Goal: Information Seeking & Learning: Learn about a topic

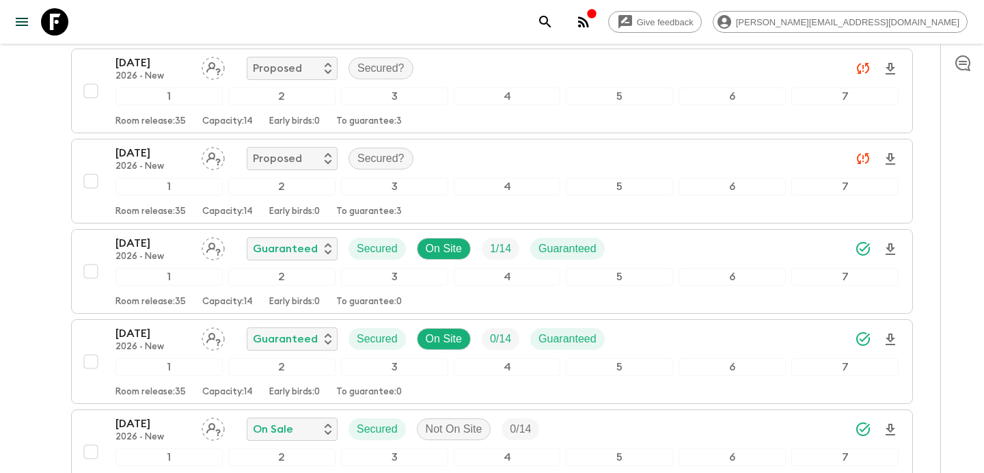
click at [592, 20] on icon "button" at bounding box center [583, 22] width 16 height 16
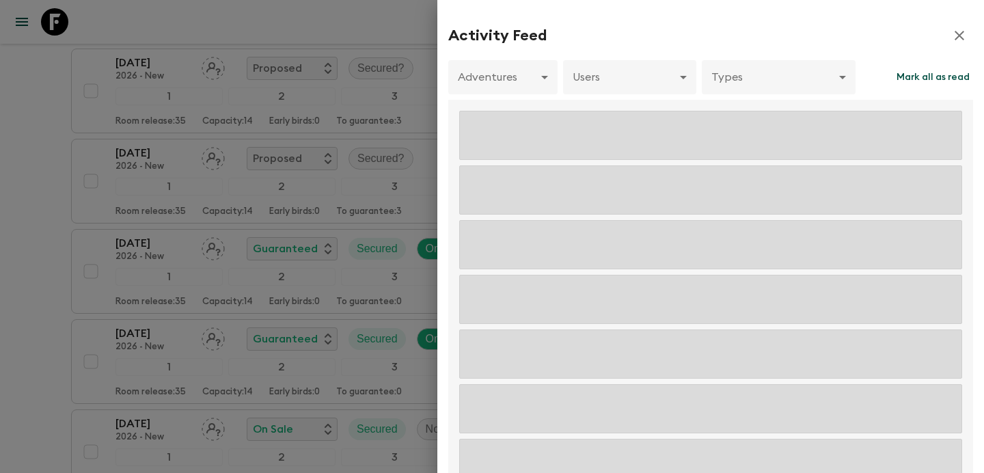
scroll to position [489, 0]
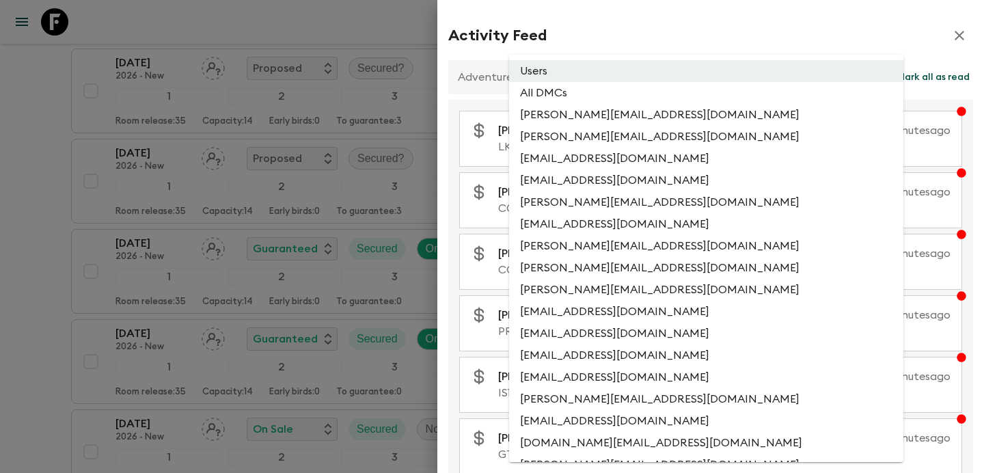
click at [633, 95] on li "All DMCs" at bounding box center [706, 93] width 394 height 22
type input "EXTERNAL_ONLY"
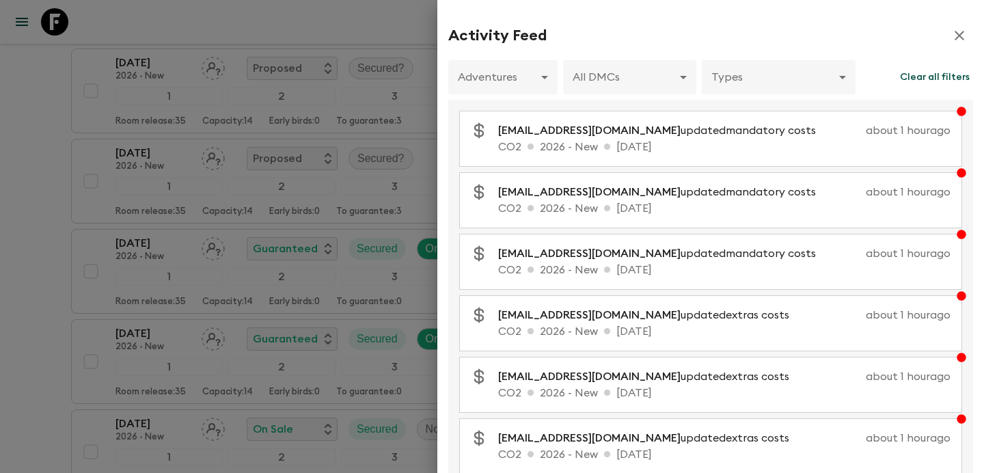
click at [389, 96] on div at bounding box center [492, 236] width 984 height 473
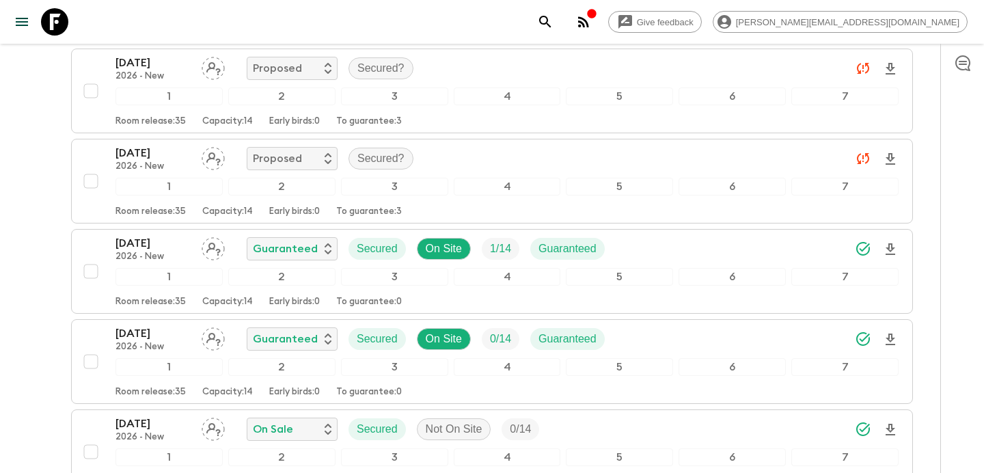
click at [592, 24] on icon "button" at bounding box center [583, 22] width 16 height 16
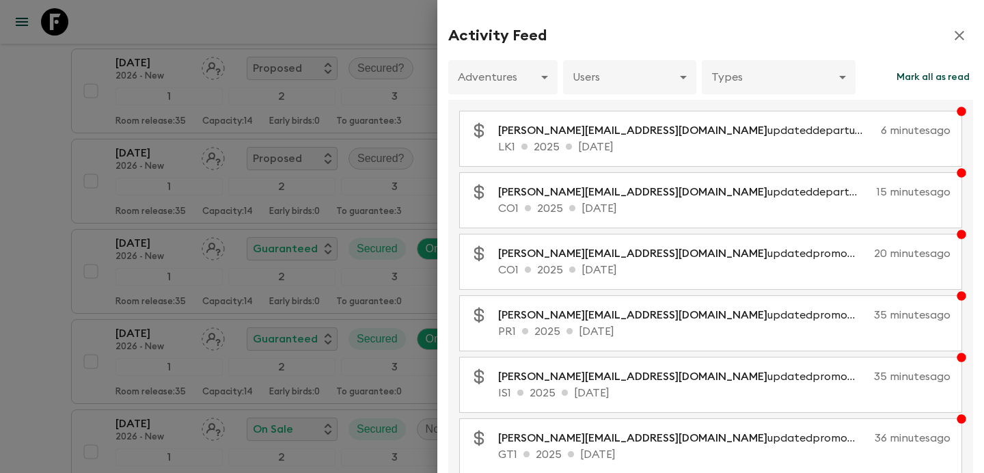
click at [303, 130] on div at bounding box center [492, 236] width 984 height 473
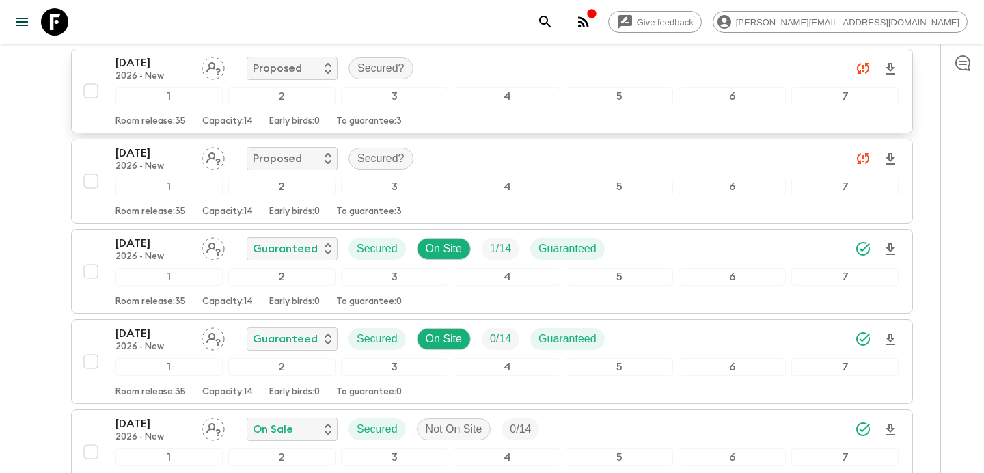
scroll to position [0, 0]
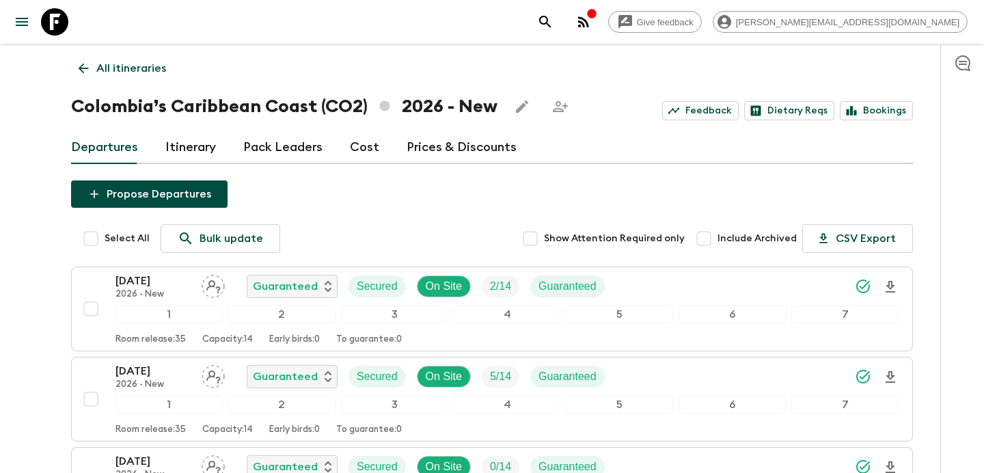
click at [135, 67] on p "All itineraries" at bounding box center [131, 68] width 70 height 16
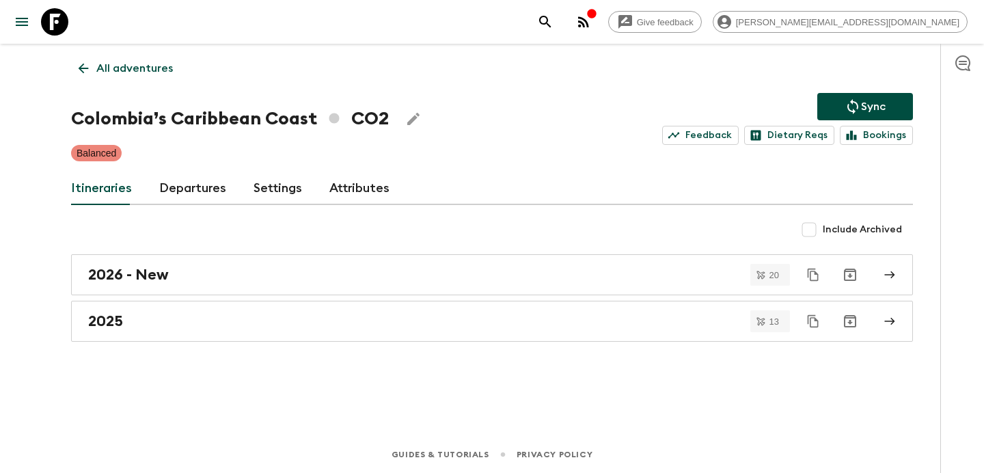
click at [135, 67] on p "All adventures" at bounding box center [134, 68] width 77 height 16
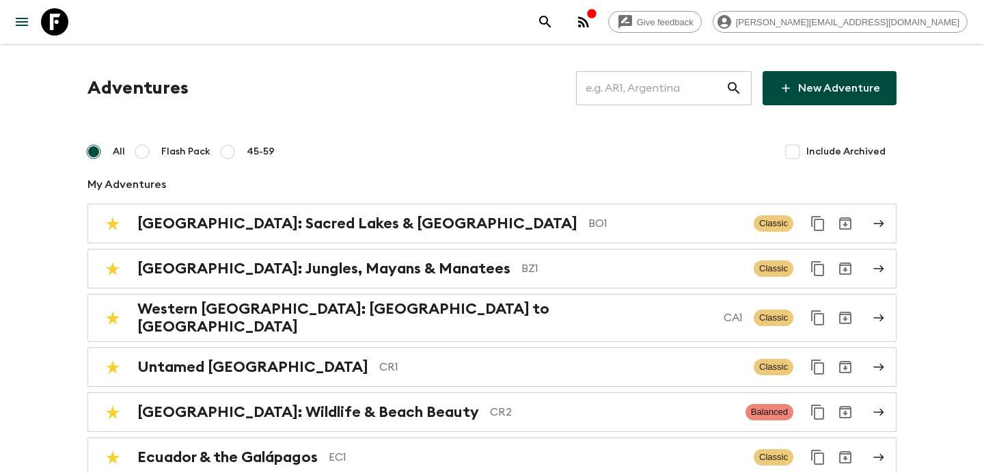
click at [670, 94] on input "text" at bounding box center [651, 88] width 150 height 38
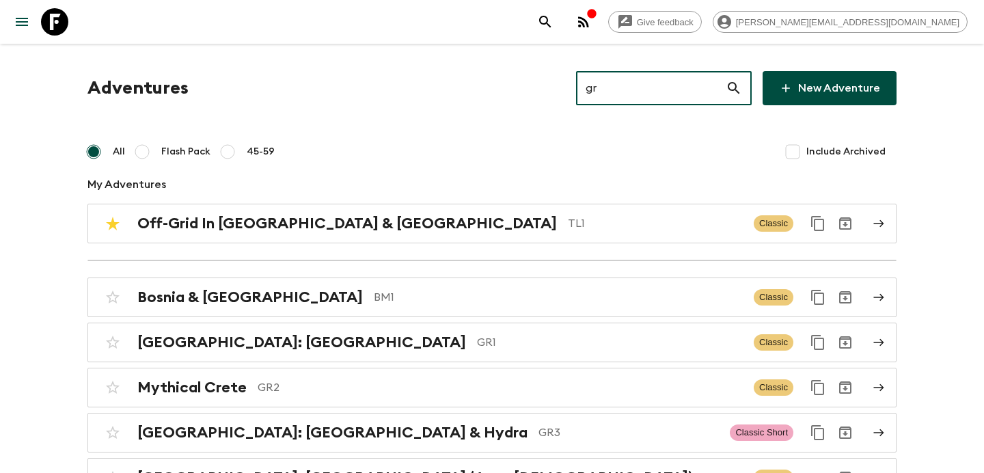
type input "gr3"
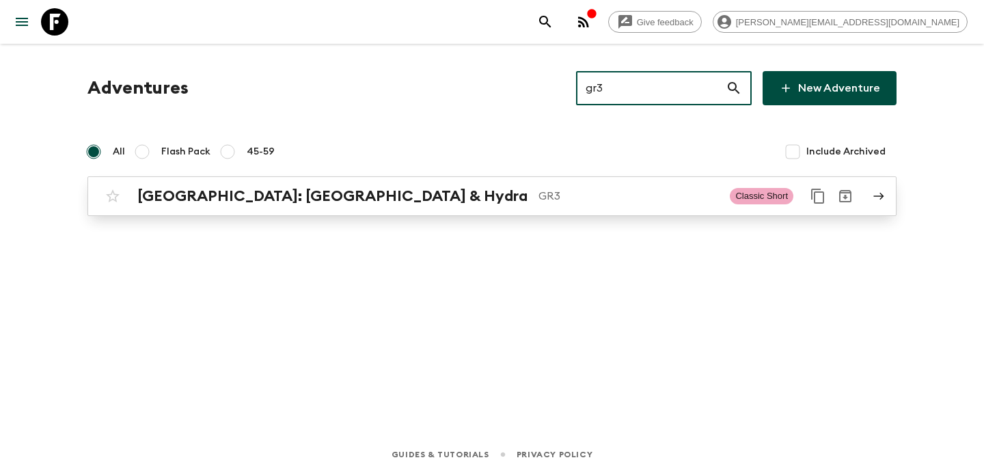
click at [538, 192] on p "GR3" at bounding box center [628, 196] width 180 height 16
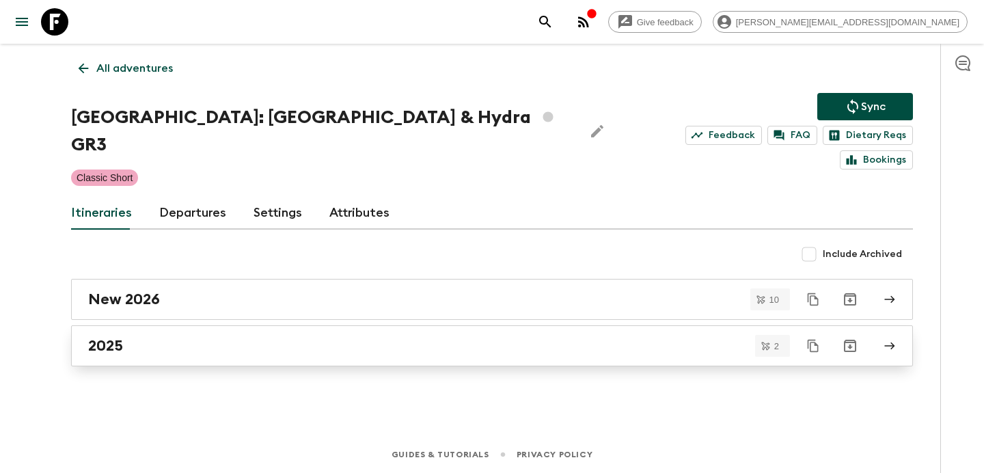
click at [301, 325] on link "2025" at bounding box center [492, 345] width 842 height 41
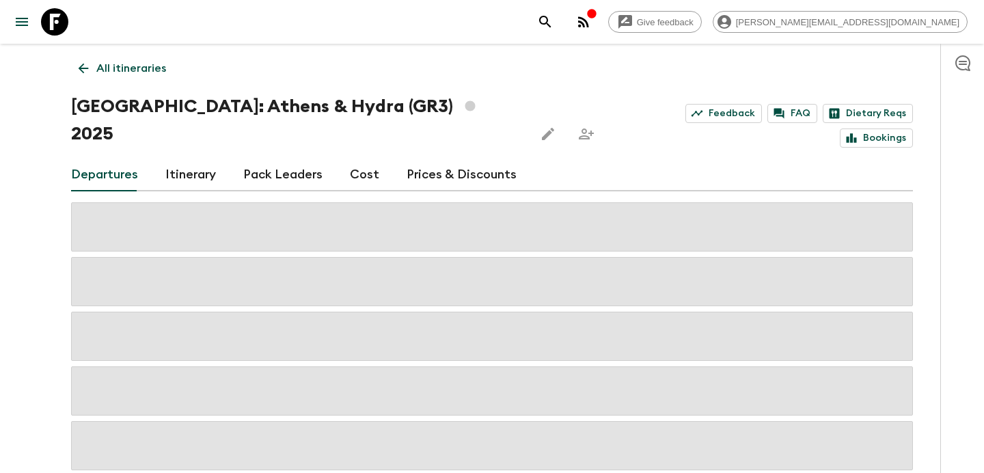
click at [368, 159] on link "Cost" at bounding box center [364, 175] width 29 height 33
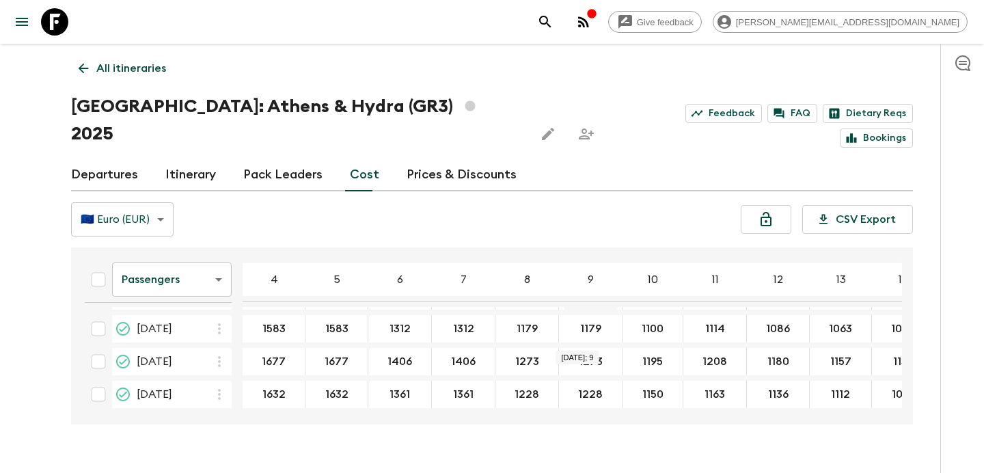
scroll to position [68, 0]
click at [592, 23] on icon "button" at bounding box center [583, 22] width 16 height 16
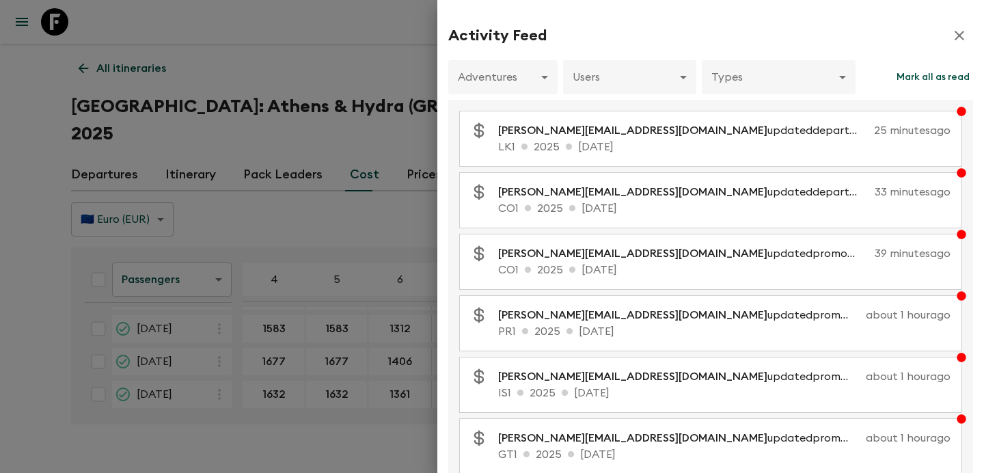
click at [276, 102] on div at bounding box center [492, 236] width 984 height 473
